Goal: Task Accomplishment & Management: Complete application form

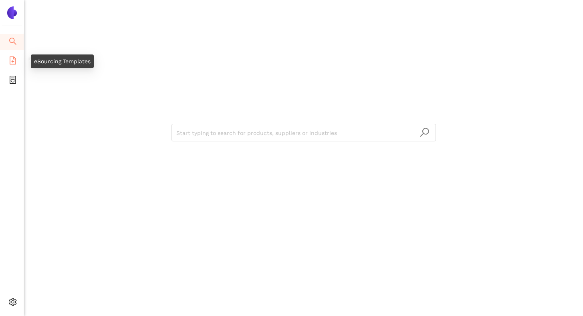
click at [10, 69] on span "file-add" at bounding box center [13, 62] width 8 height 16
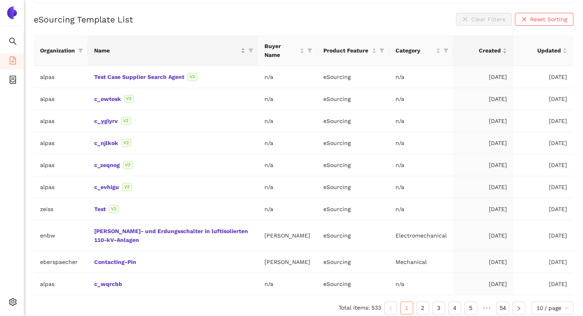
scroll to position [84, 0]
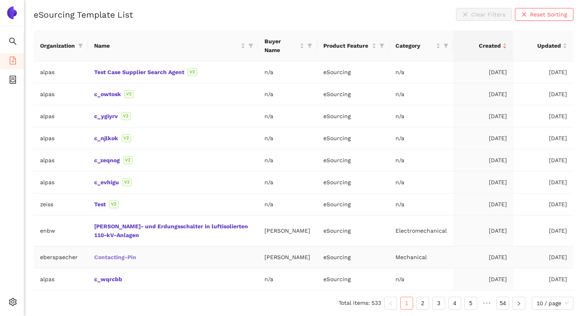
click at [0, 0] on link "Contacting-Pin" at bounding box center [0, 0] width 0 height 0
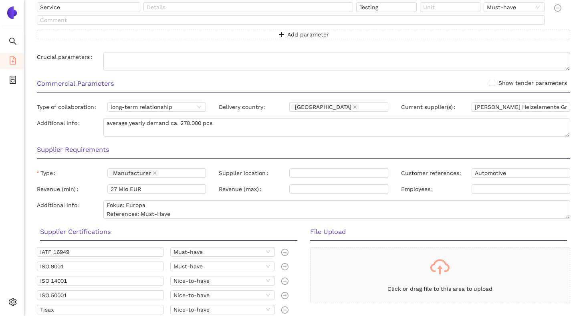
scroll to position [738, 0]
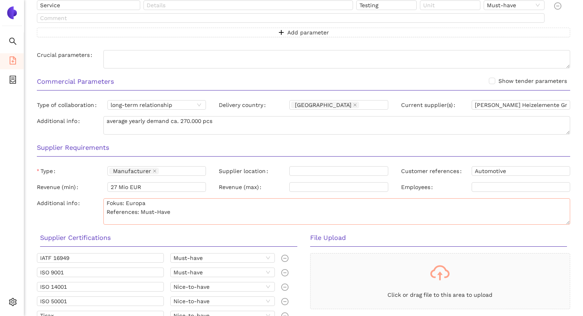
drag, startPoint x: 567, startPoint y: 214, endPoint x: 567, endPoint y: 223, distance: 8.4
click at [567, 223] on textarea "Fokus: Europa References: Must-Have" at bounding box center [336, 211] width 467 height 26
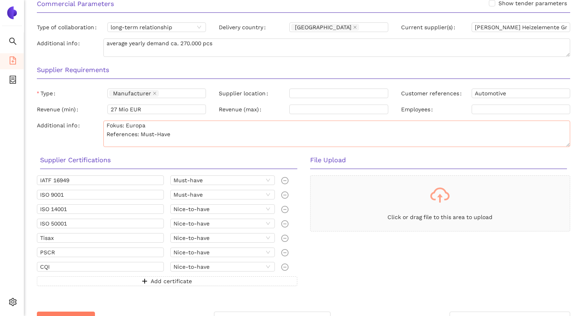
scroll to position [818, 0]
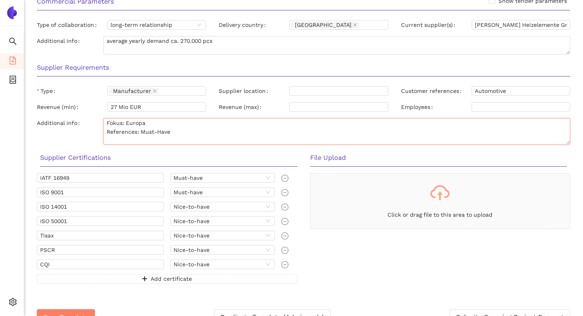
drag, startPoint x: 147, startPoint y: 125, endPoint x: 109, endPoint y: 127, distance: 38.5
click at [109, 127] on textarea "Fokus: Europa References: Must-Have" at bounding box center [336, 131] width 467 height 26
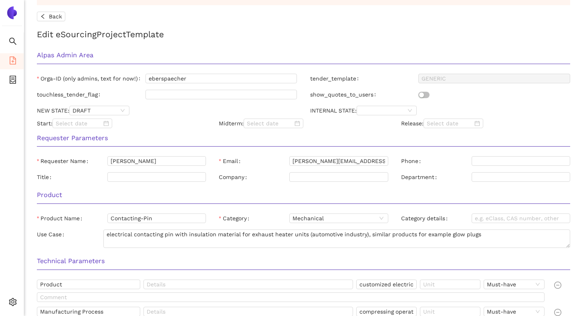
scroll to position [0, 0]
